Goal: Task Accomplishment & Management: Use online tool/utility

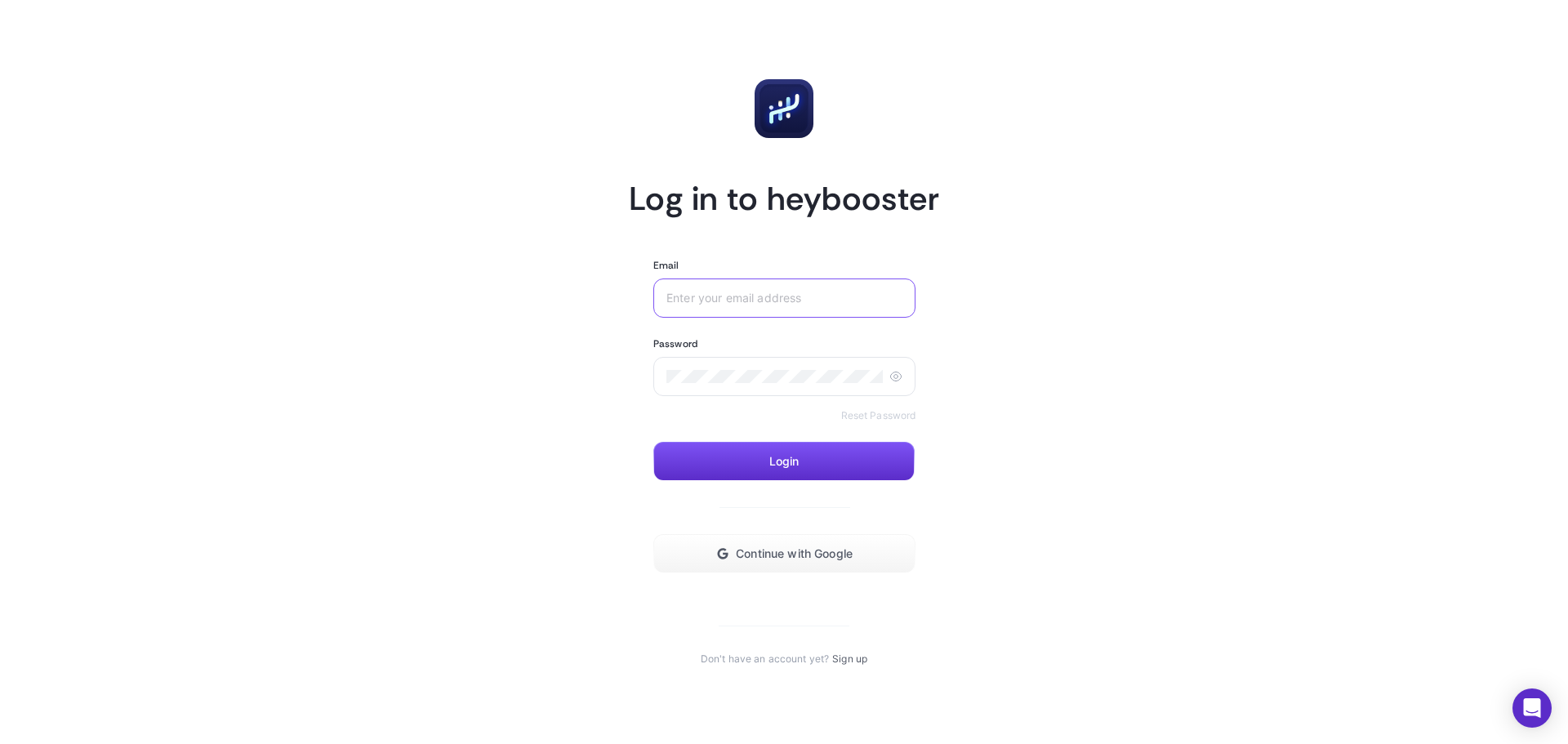
click at [750, 301] on input "Email" at bounding box center [784, 298] width 236 height 13
type input "[EMAIL_ADDRESS][DOMAIN_NAME]"
click at [889, 377] on div at bounding box center [784, 376] width 262 height 39
click at [895, 379] on icon at bounding box center [896, 377] width 13 height 13
click at [850, 460] on button "Login" at bounding box center [783, 461] width 261 height 39
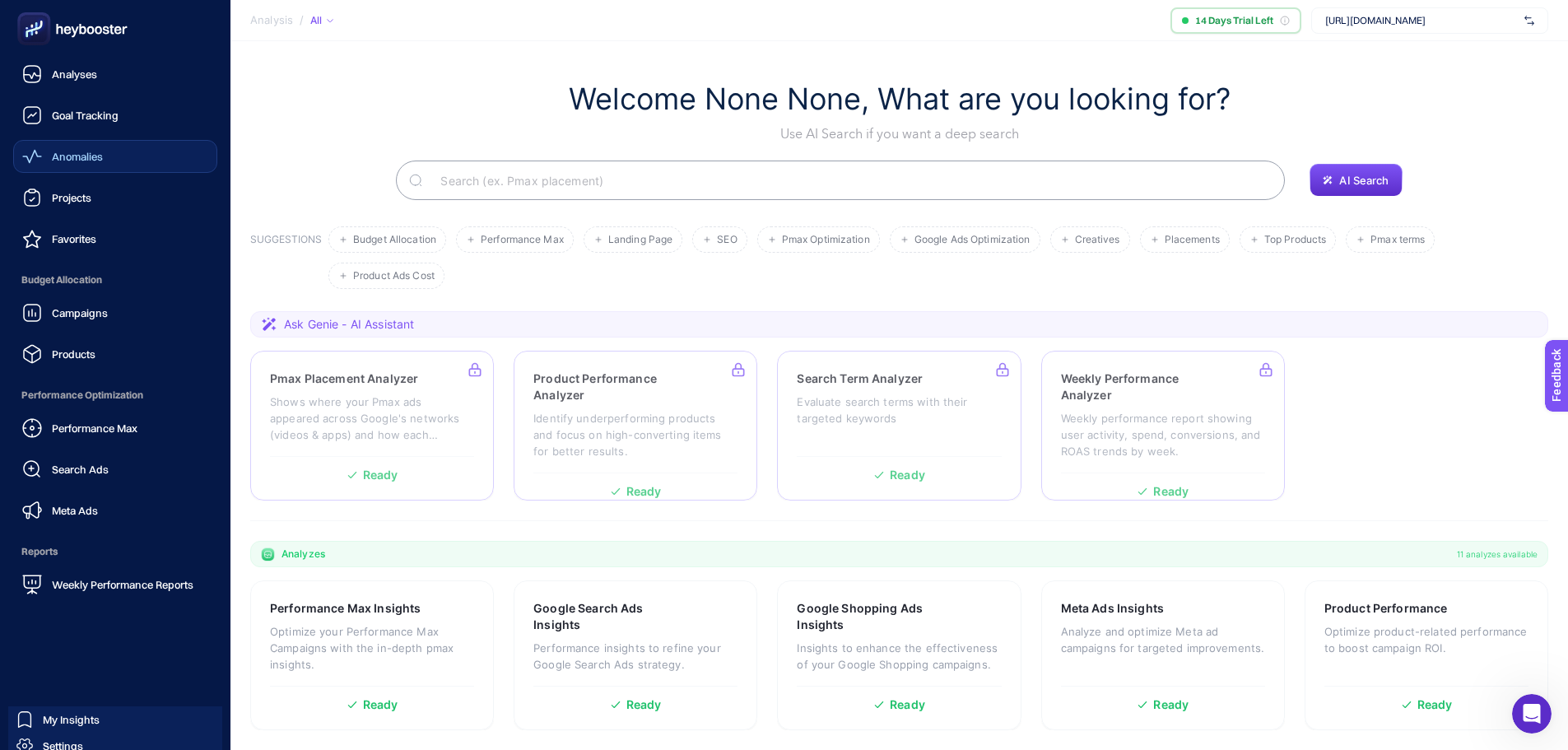
click at [69, 158] on span "Anomalies" at bounding box center [77, 156] width 51 height 13
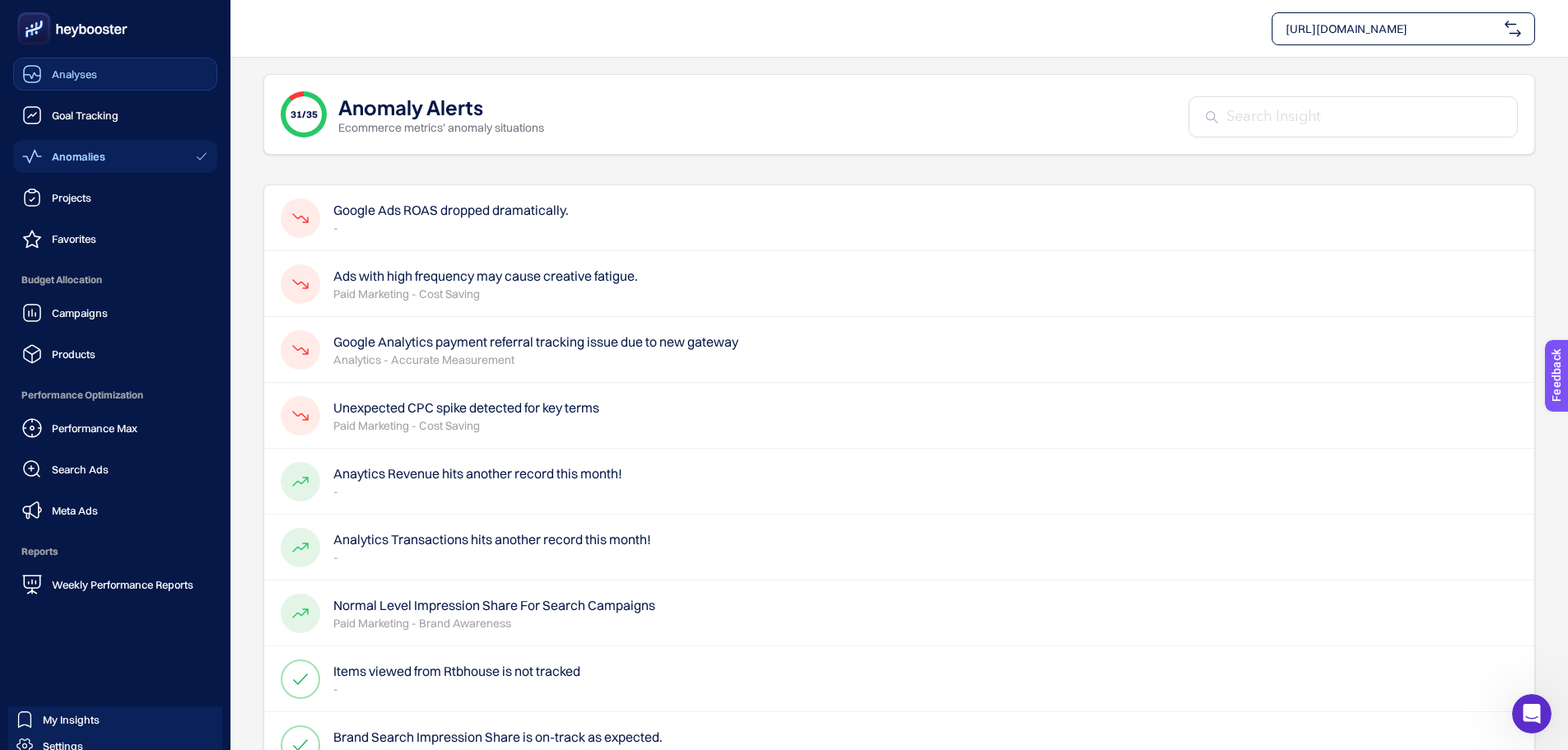
click at [40, 68] on icon at bounding box center [33, 74] width 20 height 20
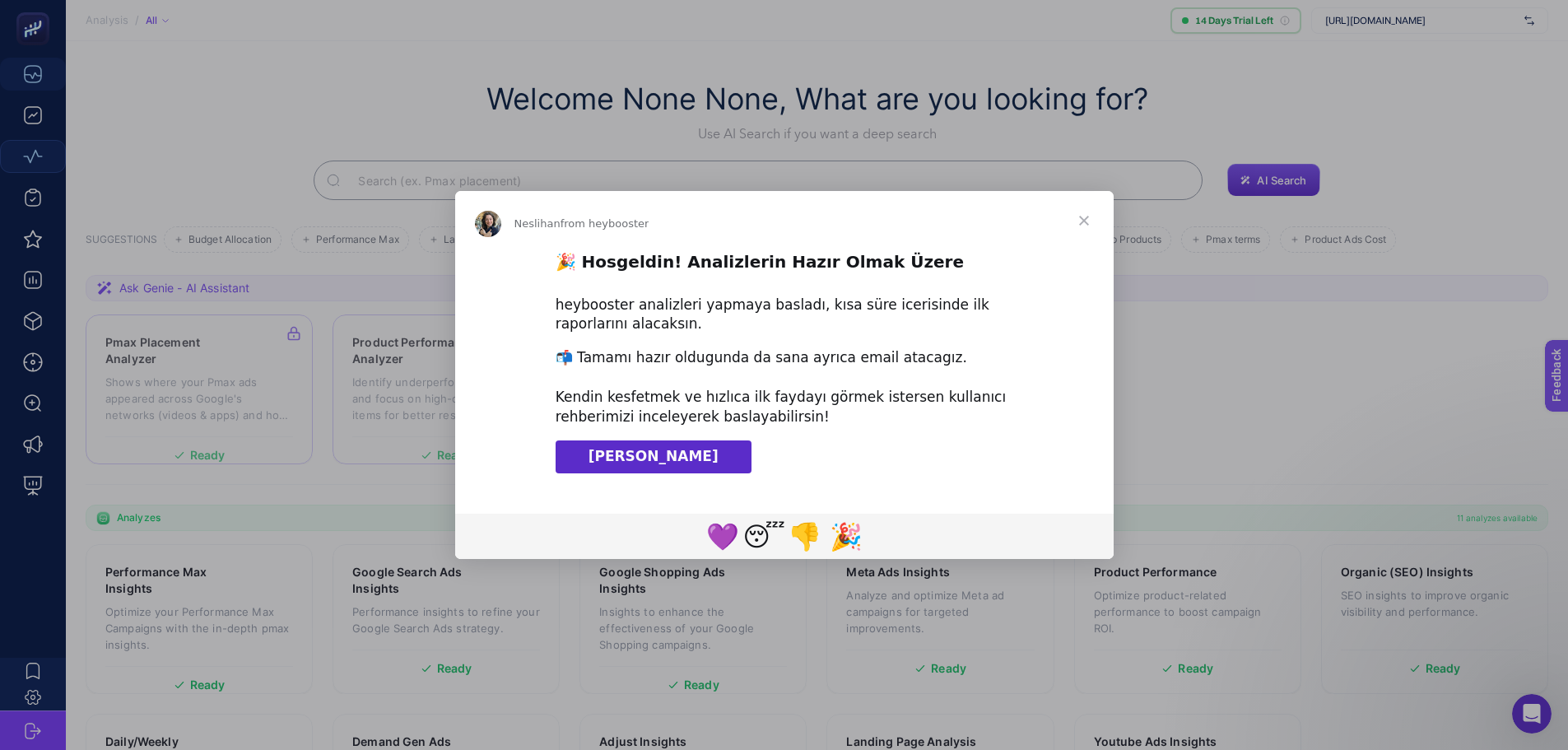
click at [486, 219] on img "Intercom messenger" at bounding box center [488, 223] width 26 height 26
click at [688, 460] on link "[PERSON_NAME]" at bounding box center [653, 457] width 196 height 33
click at [1096, 214] on span "Close" at bounding box center [1084, 220] width 59 height 59
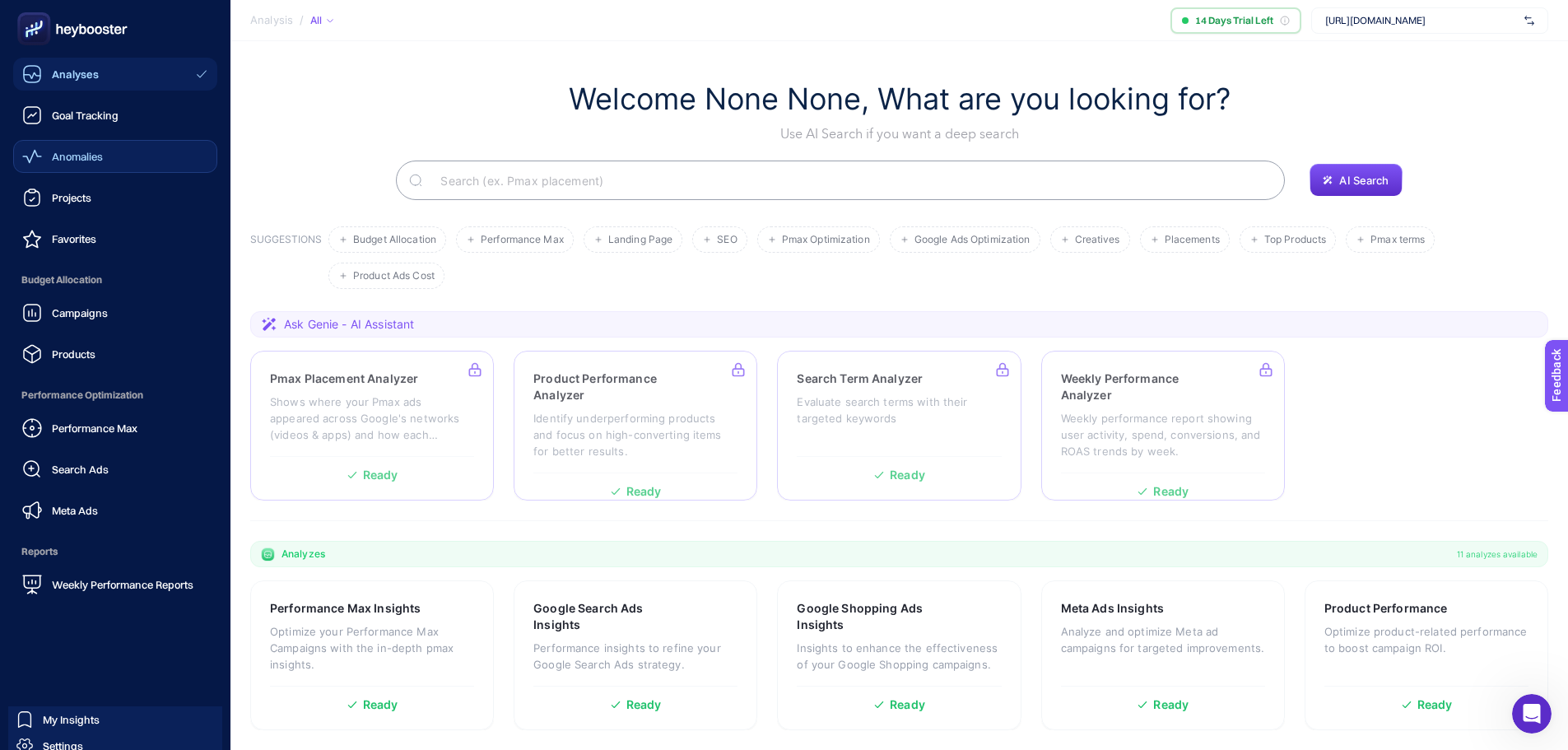
click at [46, 32] on rect at bounding box center [34, 29] width 27 height 27
click at [126, 19] on icon at bounding box center [73, 28] width 119 height 33
click at [105, 35] on icon at bounding box center [73, 28] width 119 height 33
